Goal: Transaction & Acquisition: Download file/media

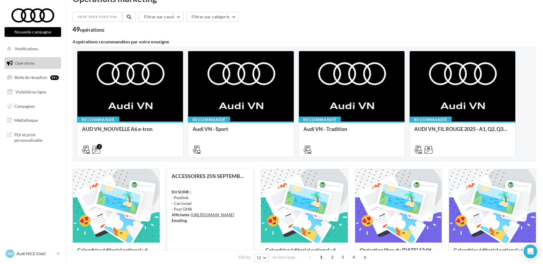
scroll to position [29, 0]
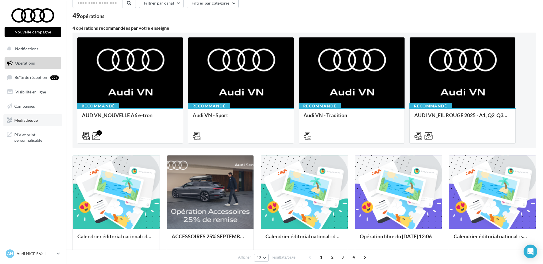
click at [41, 117] on link "Médiathèque" at bounding box center [32, 120] width 59 height 12
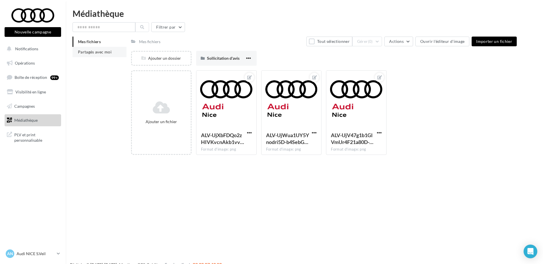
click at [107, 53] on span "Partagés avec moi" at bounding box center [95, 51] width 34 height 5
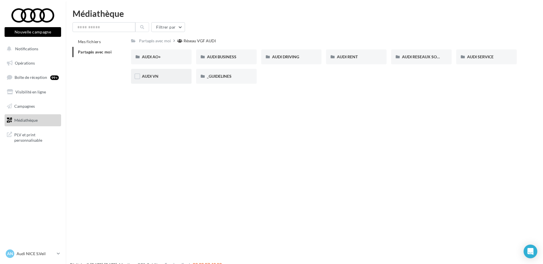
click at [163, 75] on div "AUDI VN" at bounding box center [161, 76] width 39 height 6
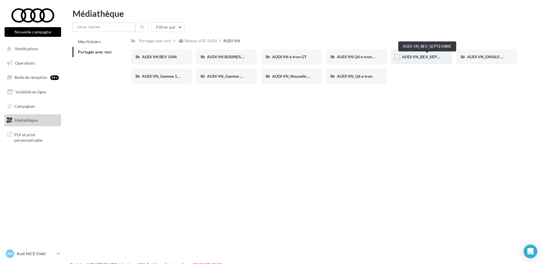
click at [419, 55] on span "AUDI VN_BEV_SEPTEMBRE" at bounding box center [427, 56] width 51 height 5
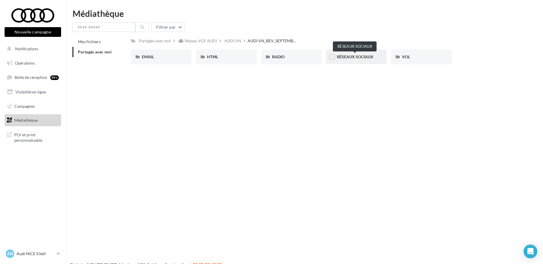
click at [339, 56] on span "RÉSEAUX SOCIAUX" at bounding box center [355, 56] width 37 height 5
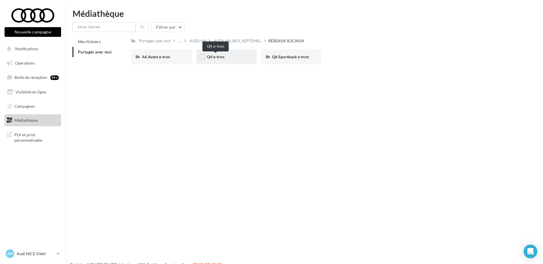
click at [216, 59] on span "Q4 e-tron" at bounding box center [215, 56] width 17 height 5
click at [159, 57] on span "CARROUSEL" at bounding box center [153, 56] width 23 height 5
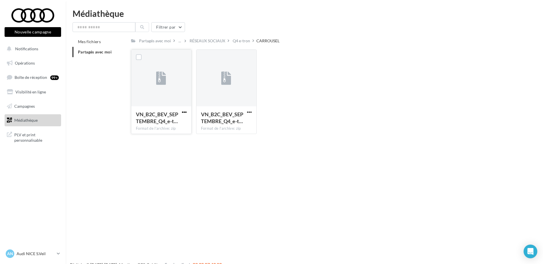
click at [183, 111] on span "button" at bounding box center [184, 112] width 5 height 5
click at [179, 119] on button "Télécharger" at bounding box center [159, 123] width 57 height 15
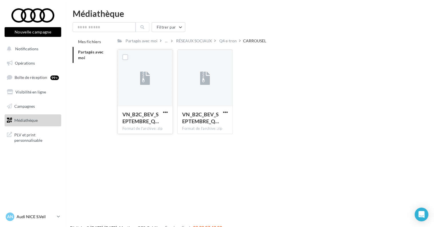
click at [57, 219] on icon at bounding box center [58, 216] width 3 height 5
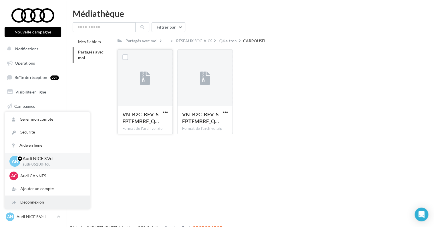
click at [47, 204] on div "Déconnexion" at bounding box center [47, 202] width 85 height 13
